Goal: Transaction & Acquisition: Purchase product/service

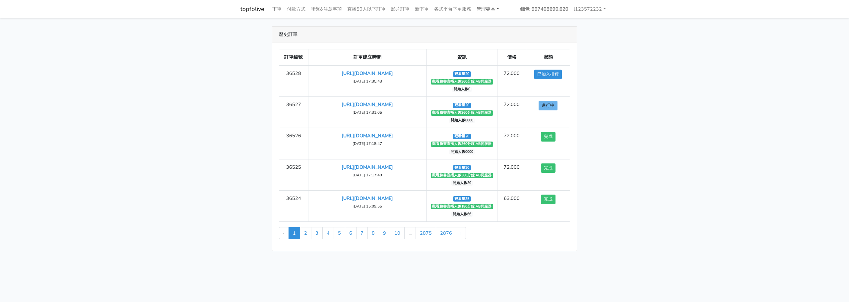
click at [493, 5] on link "管理專區" at bounding box center [488, 9] width 28 height 13
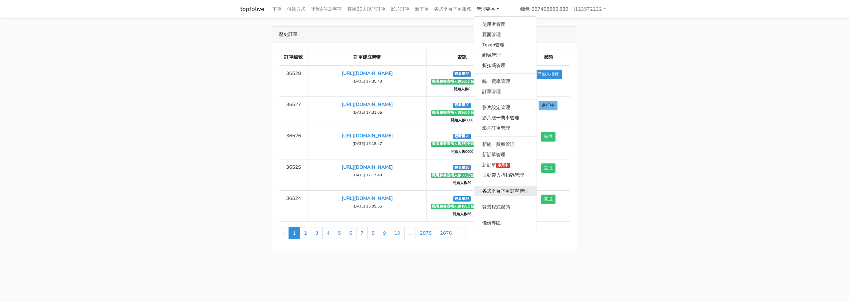
click at [495, 192] on link "各式平台下單訂單管理" at bounding box center [505, 191] width 62 height 10
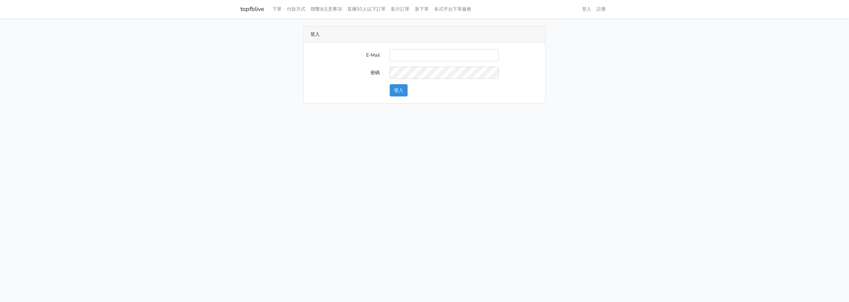
click at [401, 53] on input "E-Mail" at bounding box center [444, 55] width 109 height 12
type input "L123572232@gmail.com"
click at [405, 87] on button "登入" at bounding box center [399, 90] width 18 height 12
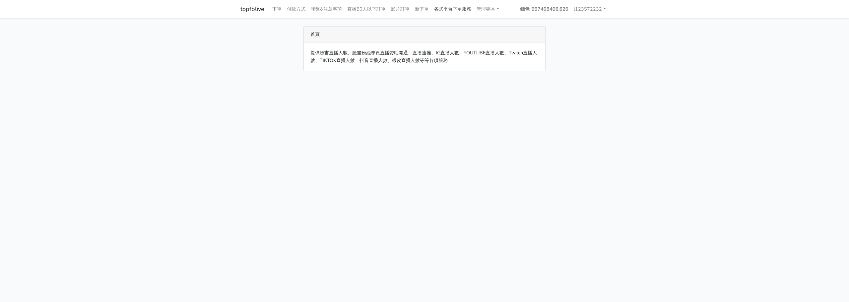
click at [465, 13] on link "各式平台下單服務" at bounding box center [453, 9] width 42 height 13
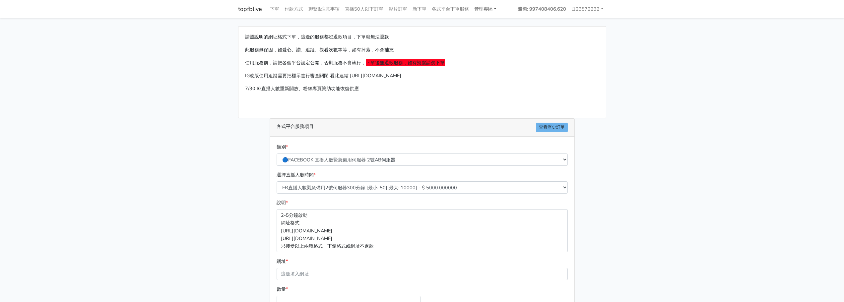
click at [479, 13] on link "管理專區" at bounding box center [486, 9] width 28 height 13
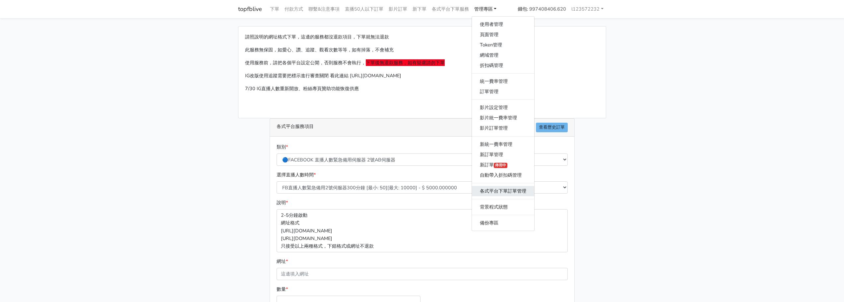
click at [492, 187] on link "各式平台下單訂單管理" at bounding box center [503, 191] width 62 height 10
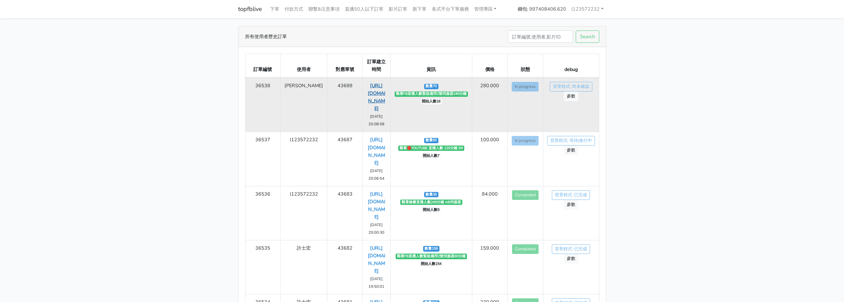
click at [368, 85] on link "https://www.facebook.com/100064656137066/videos/1516732609333407" at bounding box center [377, 97] width 18 height 30
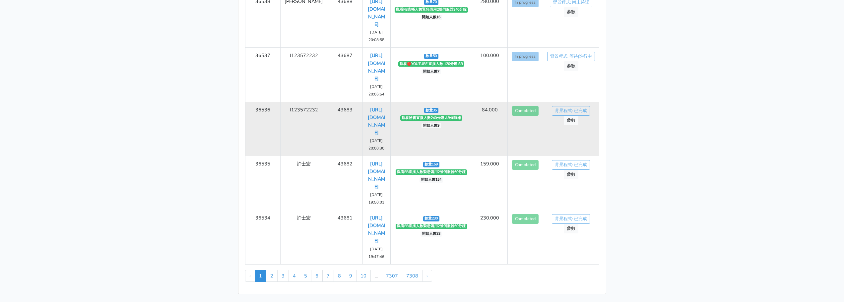
scroll to position [107, 0]
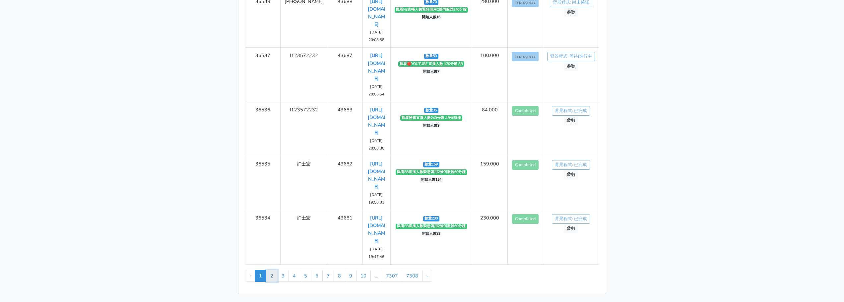
click at [272, 274] on link "2" at bounding box center [272, 276] width 12 height 12
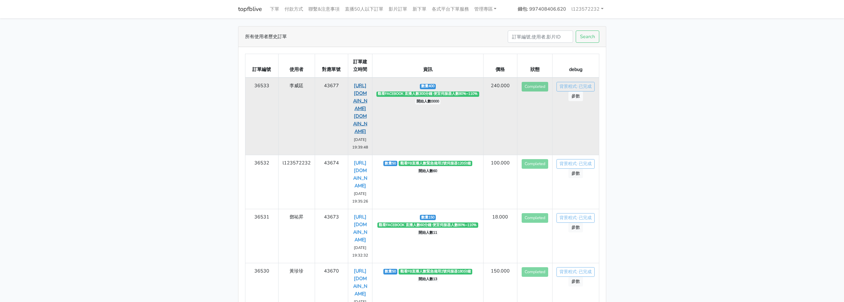
click at [362, 115] on link "[URL][DOMAIN_NAME][DOMAIN_NAME]" at bounding box center [360, 108] width 14 height 52
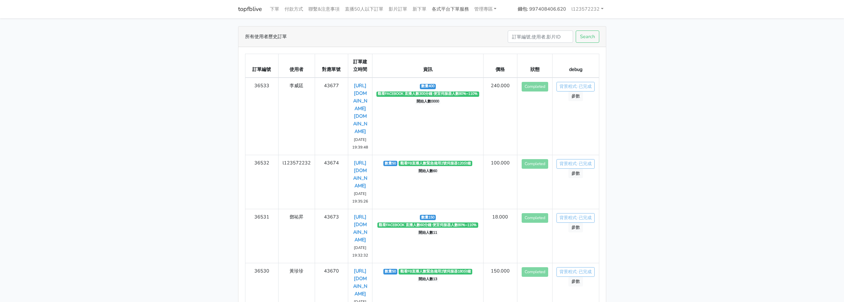
click at [459, 5] on link "各式平台下單服務" at bounding box center [450, 9] width 42 height 13
click at [463, 9] on link "各式平台下單服務" at bounding box center [450, 9] width 42 height 13
click at [454, 11] on link "各式平台下單服務" at bounding box center [450, 9] width 42 height 13
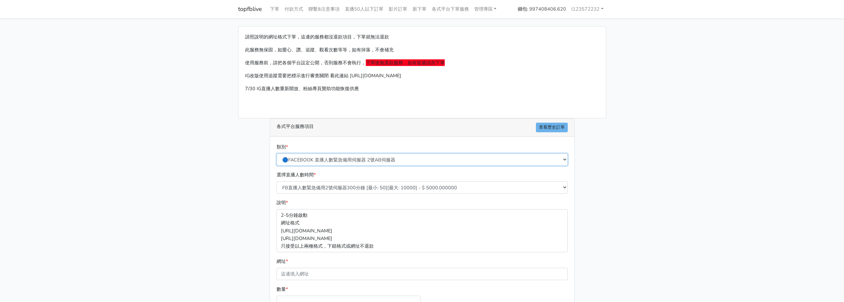
click at [360, 160] on select "🔵FACEBOOK 直播人數緊急備用伺服器 2號AB伺服器 🔵FACEBOOK 網軍專用貼文留言 安全保密 🔵FACEBOOK 直播人數緊急備用伺服器 J1 …" at bounding box center [422, 160] width 291 height 12
select select "🔵FACEBOOK 直播人數 AB伺服器"
click at [277, 154] on select "🔵FACEBOOK 直播人數緊急備用伺服器 2號AB伺服器 🔵FACEBOOK 網軍專用貼文留言 安全保密 🔵FACEBOOK 直播人數緊急備用伺服器 J1 …" at bounding box center [422, 160] width 291 height 12
click at [364, 190] on select "臉書直播人數60分鐘 AB伺服器 [最小: 20][最大: 10000] - $ 600.000000 臉書直播人數90分鐘 AB伺服器 [最小: 20][最…" at bounding box center [422, 187] width 291 height 12
select select "612"
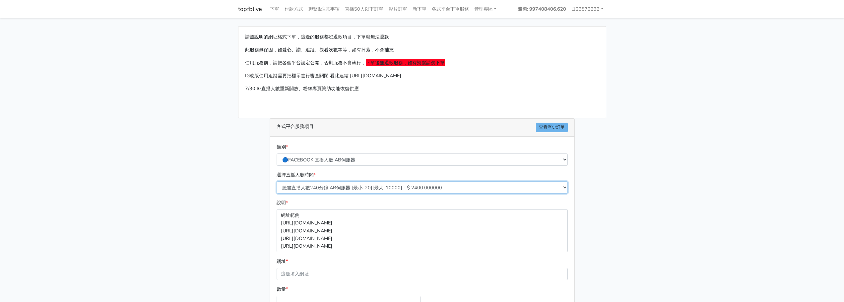
click at [277, 181] on select "臉書直播人數60分鐘 AB伺服器 [最小: 20][最大: 10000] - $ 600.000000 臉書直播人數90分鐘 AB伺服器 [最小: 20][最…" at bounding box center [422, 187] width 291 height 12
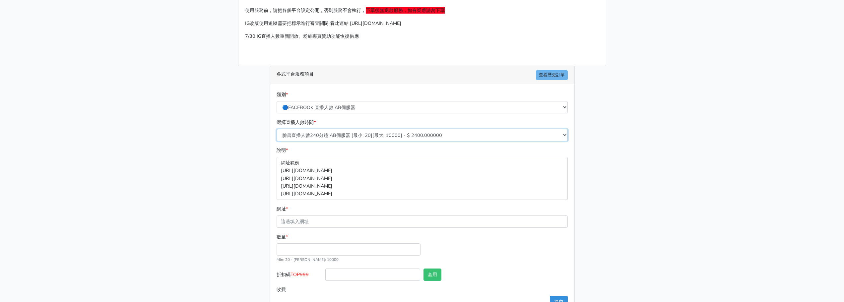
scroll to position [66, 0]
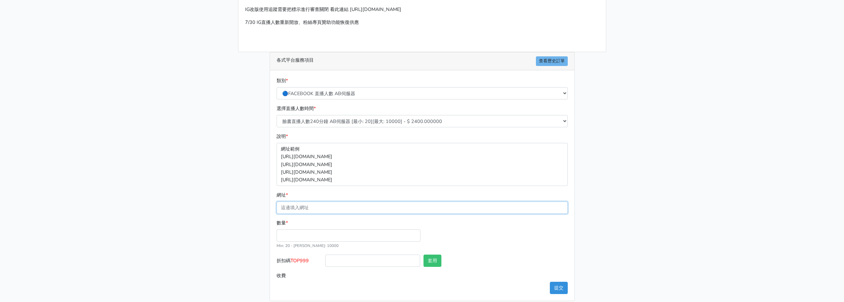
click at [355, 203] on input "網址 *" at bounding box center [422, 208] width 291 height 12
paste input "https://www.facebook.com/100088855927162/videos/1168288005356870"
type input "https://www.facebook.com/100088855927162/videos/1168288005356870"
click at [398, 234] on input "數量 *" at bounding box center [349, 236] width 144 height 12
type input "35"
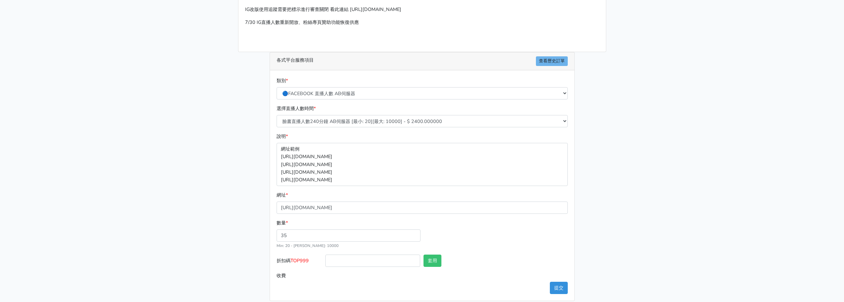
type input "84.000"
click at [500, 241] on div "數量 * 35 Min: 20 - Max: 10000" at bounding box center [422, 236] width 295 height 35
click at [560, 288] on button "提交" at bounding box center [559, 288] width 18 height 12
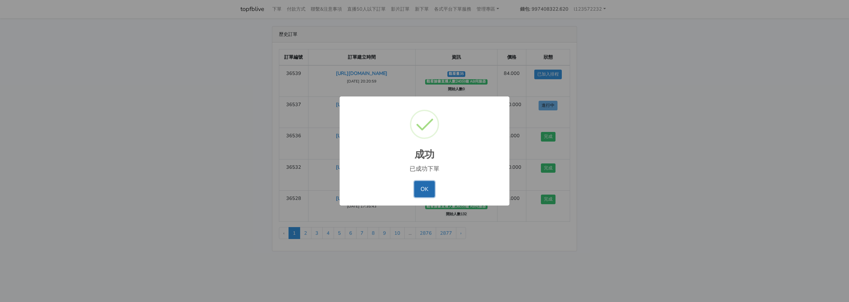
click at [426, 186] on button "OK" at bounding box center [424, 189] width 20 height 16
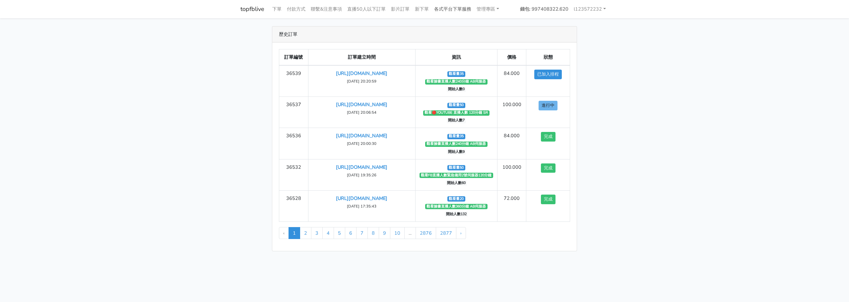
click at [459, 10] on link "各式平台下單服務" at bounding box center [453, 9] width 42 height 13
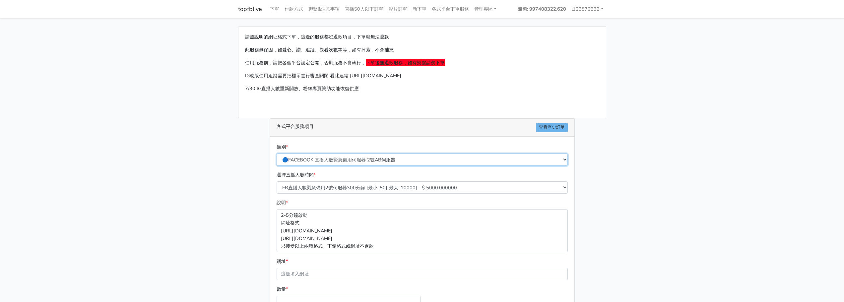
click at [364, 157] on select "🔵FACEBOOK 直播人數緊急備用伺服器 2號AB伺服器 🔵FACEBOOK 網軍專用貼文留言 安全保密 🔵FACEBOOK 直播人數緊急備用伺服器 J1 …" at bounding box center [422, 160] width 291 height 12
click at [277, 154] on select "🔵FACEBOOK 直播人數緊急備用伺服器 2號AB伺服器 🔵FACEBOOK 網軍專用貼文留言 安全保密 🔵FACEBOOK 直播人數緊急備用伺服器 J1 …" at bounding box center [422, 160] width 291 height 12
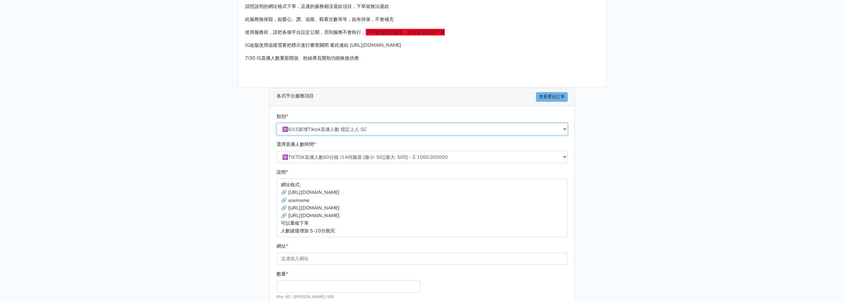
scroll to position [22, 0]
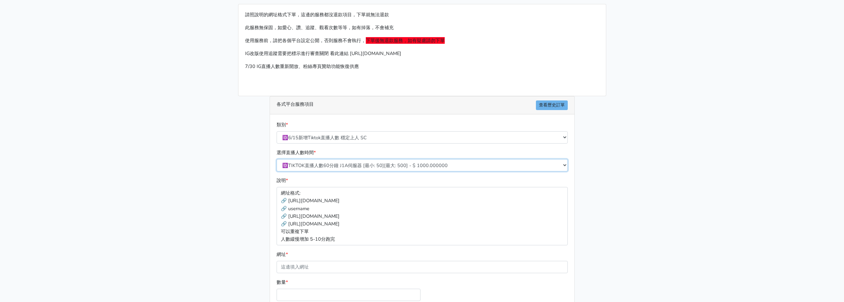
click at [375, 164] on select "🔯TIKTOK直播人數60分鐘 J1A伺服器 [最小: 50][最大: 500] - $ 1000.000000 🔯TIKTOK直播人數120分鐘 J1A伺服…" at bounding box center [422, 165] width 291 height 12
click at [379, 141] on select "🔵FACEBOOK 直播人數緊急備用伺服器 2號AB伺服器 🔵FACEBOOK 網軍專用貼文留言 安全保密 🔵FACEBOOK 直播人數緊急備用伺服器 J1 …" at bounding box center [422, 137] width 291 height 12
select select "🔯NEW Tiktok直播人數 BU伺服器"
click at [277, 131] on select "🔵FACEBOOK 直播人數緊急備用伺服器 2號AB伺服器 🔵FACEBOOK 網軍專用貼文留言 安全保密 🔵FACEBOOK 直播人數緊急備用伺服器 J1 …" at bounding box center [422, 137] width 291 height 12
click at [229, 131] on main "請照說明的網址格式下單，這邊的服務都沒退款項目，下單就無法退款 此服務無保固，如愛心、讚、追蹤、觀看次數等等，如有掉落，不會補充 使用服務前，請把各個平台設定…" at bounding box center [422, 182] width 844 height 373
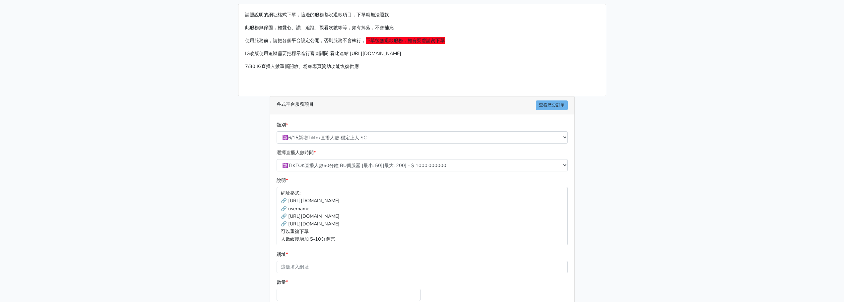
drag, startPoint x: 209, startPoint y: 97, endPoint x: 212, endPoint y: 95, distance: 3.6
click at [209, 98] on main "請照說明的網址格式下單，這邊的服務都沒退款項目，下單就無法退款 此服務無保固，如愛心、讚、追蹤、觀看次數等等，如有掉落，不會補充 使用服務前，請把各個平台設定…" at bounding box center [422, 182] width 844 height 373
